Goal: Obtain resource: Download file/media

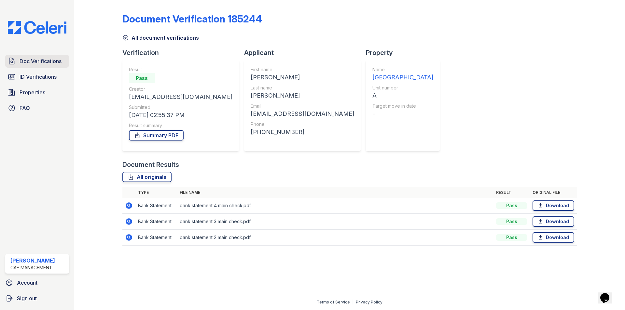
click at [49, 62] on span "Doc Verifications" at bounding box center [41, 61] width 42 height 8
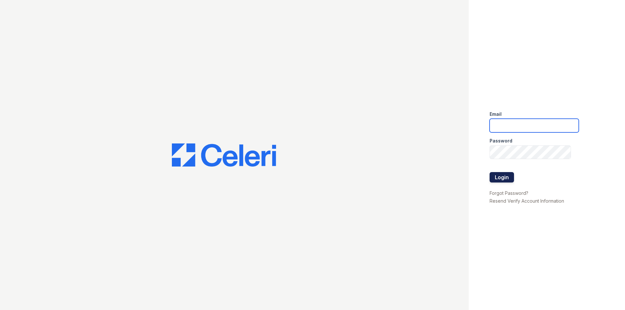
type input "puerto2@cafmanagement.com"
click at [501, 177] on button "Login" at bounding box center [502, 177] width 24 height 10
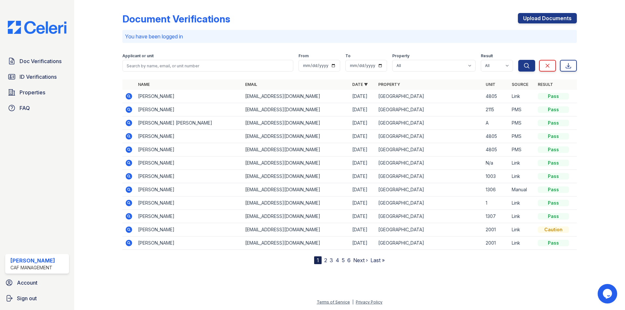
click at [129, 95] on icon at bounding box center [129, 96] width 8 height 8
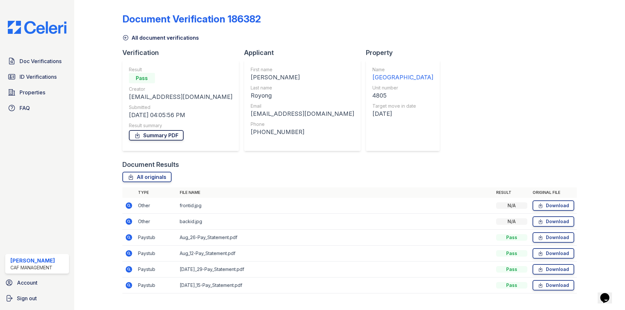
click at [167, 133] on link "Summary PDF" at bounding box center [156, 135] width 55 height 10
